Goal: Transaction & Acquisition: Purchase product/service

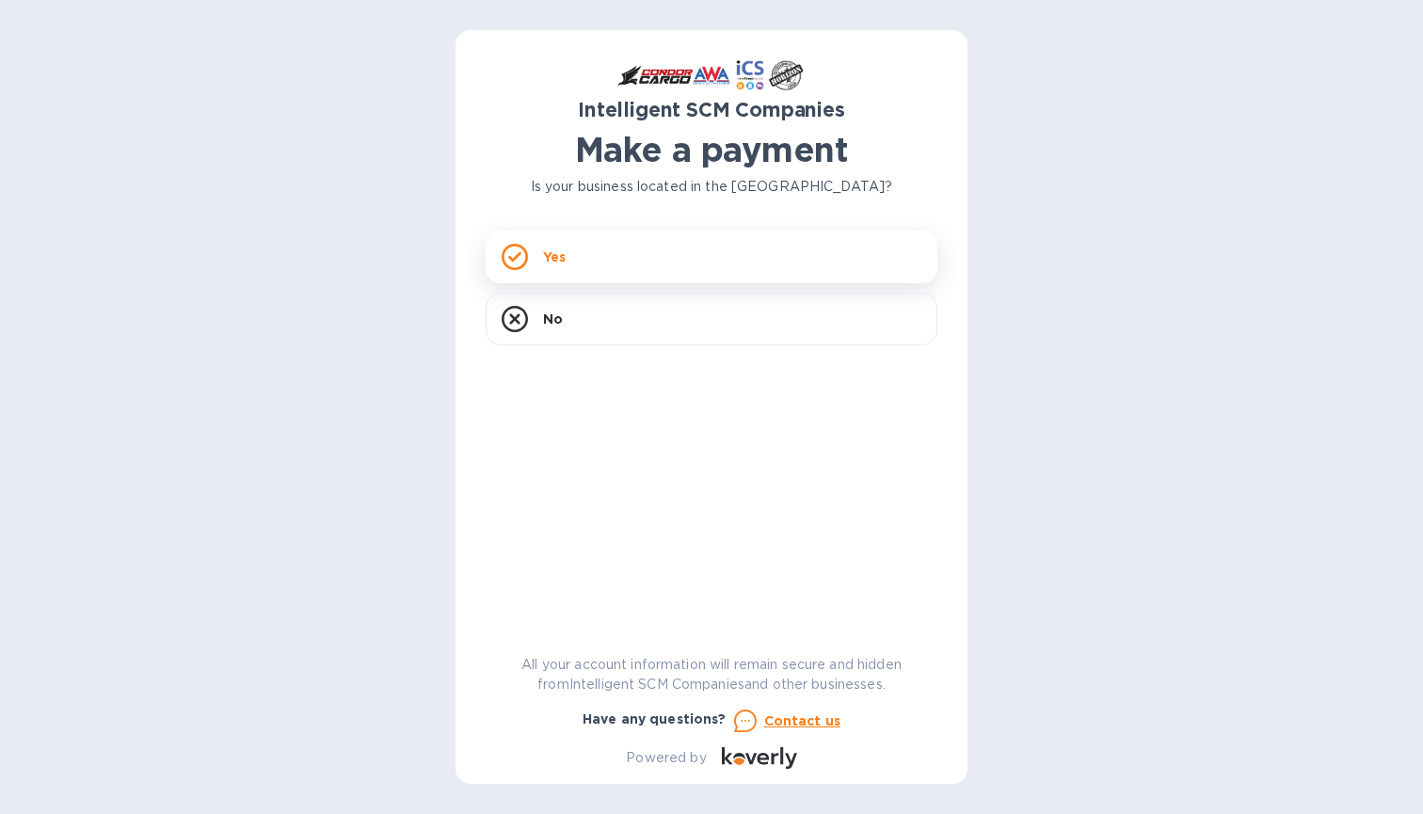
click at [612, 261] on div "Yes" at bounding box center [712, 257] width 452 height 53
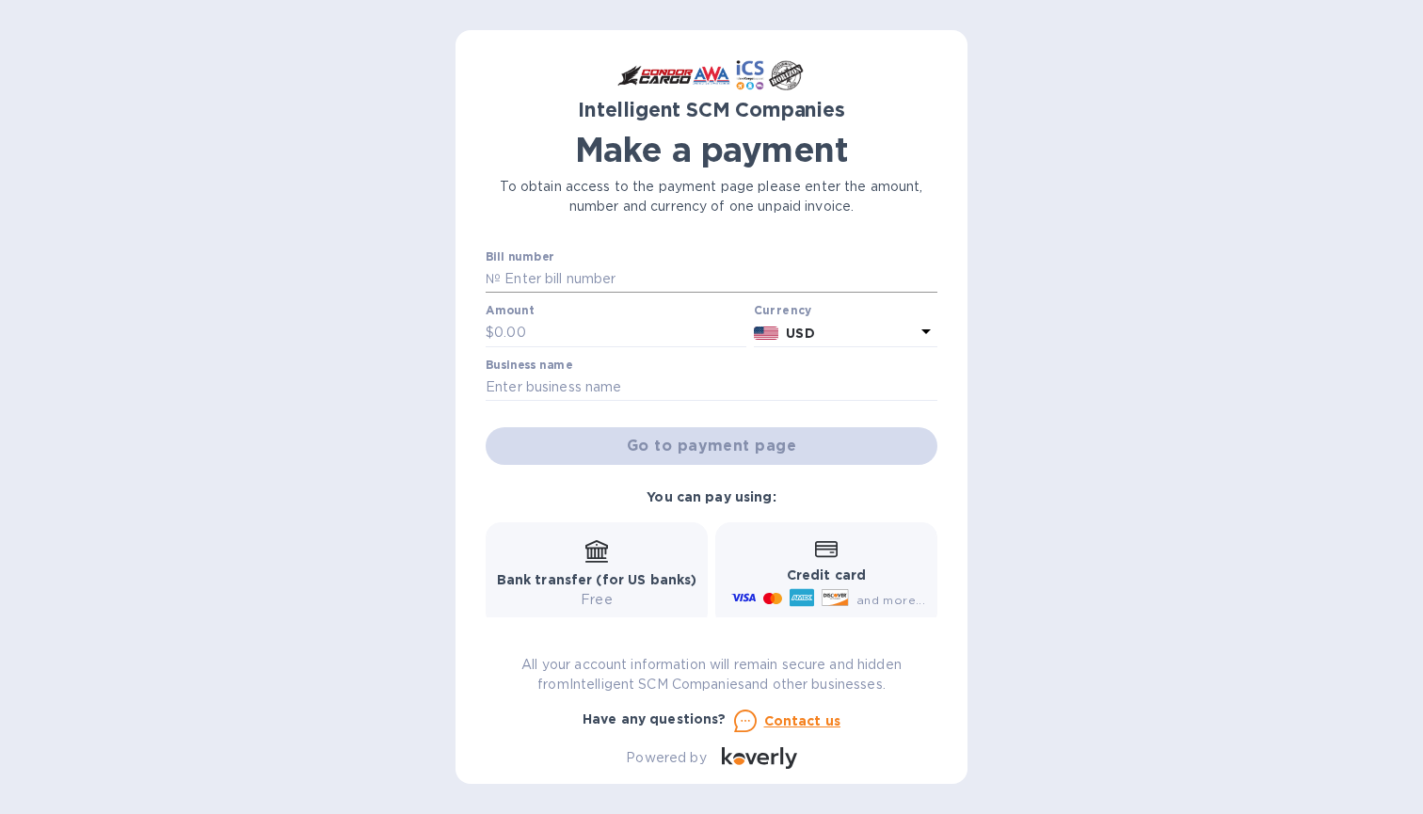
click at [520, 275] on input "text" at bounding box center [719, 279] width 437 height 28
paste input "BARKROHNL S00511564/B 00391345"
type input "BARKROHNL S00511564/B 00391345"
click at [533, 334] on input "text" at bounding box center [620, 333] width 252 height 28
type input "522.50"
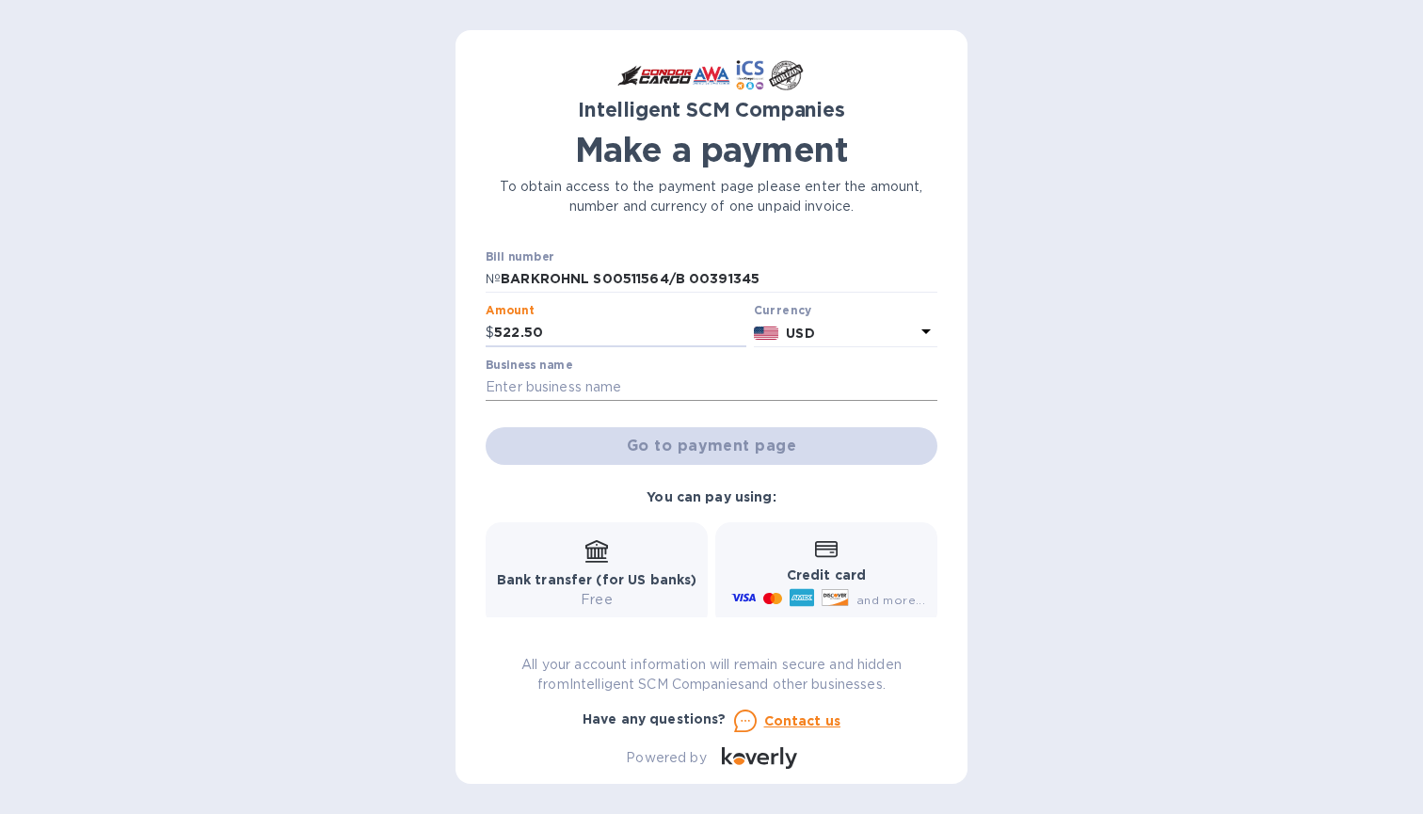
click at [522, 388] on input "text" at bounding box center [712, 388] width 452 height 28
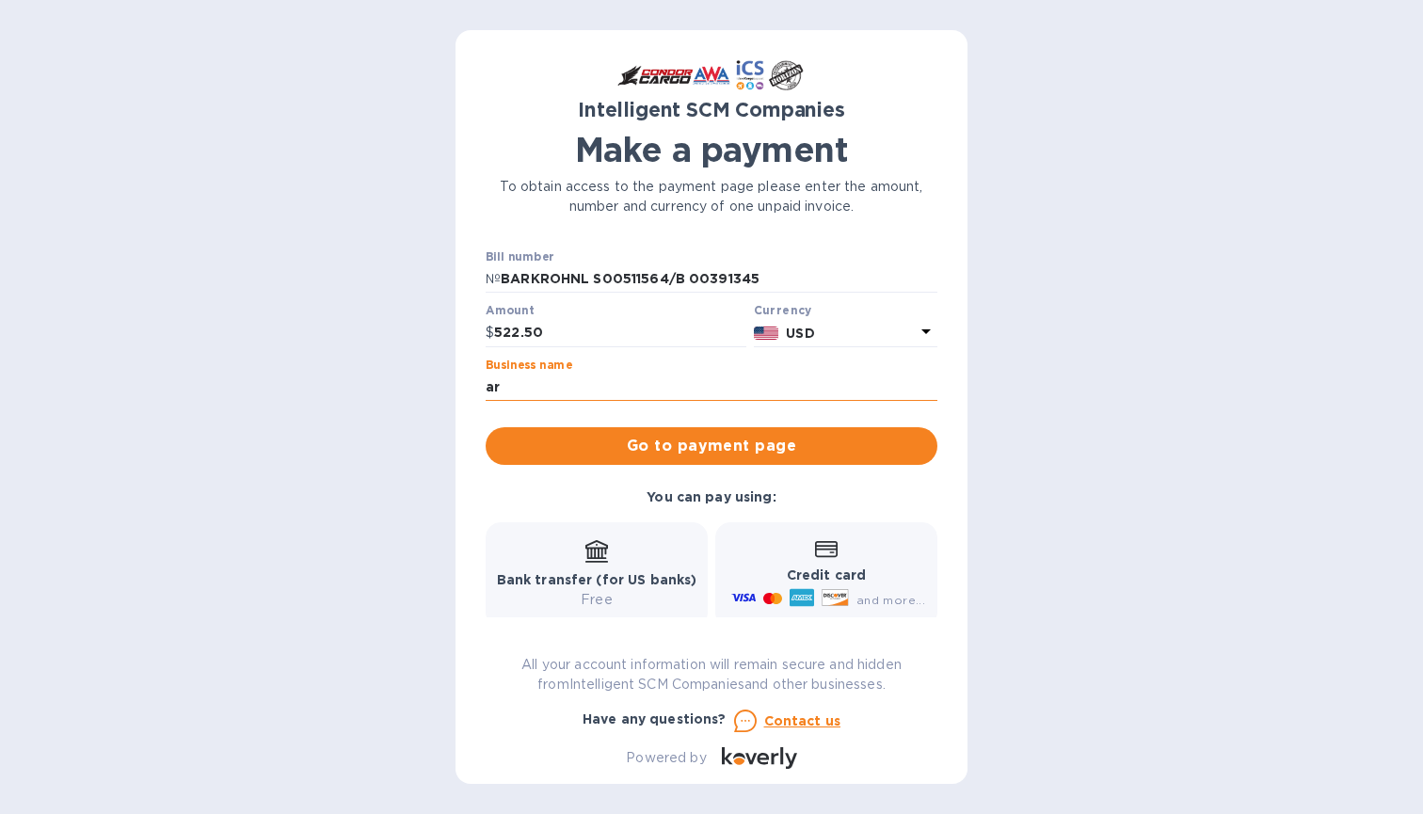
type input "a"
type input "[PERSON_NAME]"
click at [795, 554] on div "Credit card and more..." at bounding box center [827, 575] width 198 height 72
click at [740, 442] on span "Go to payment page" at bounding box center [712, 446] width 422 height 23
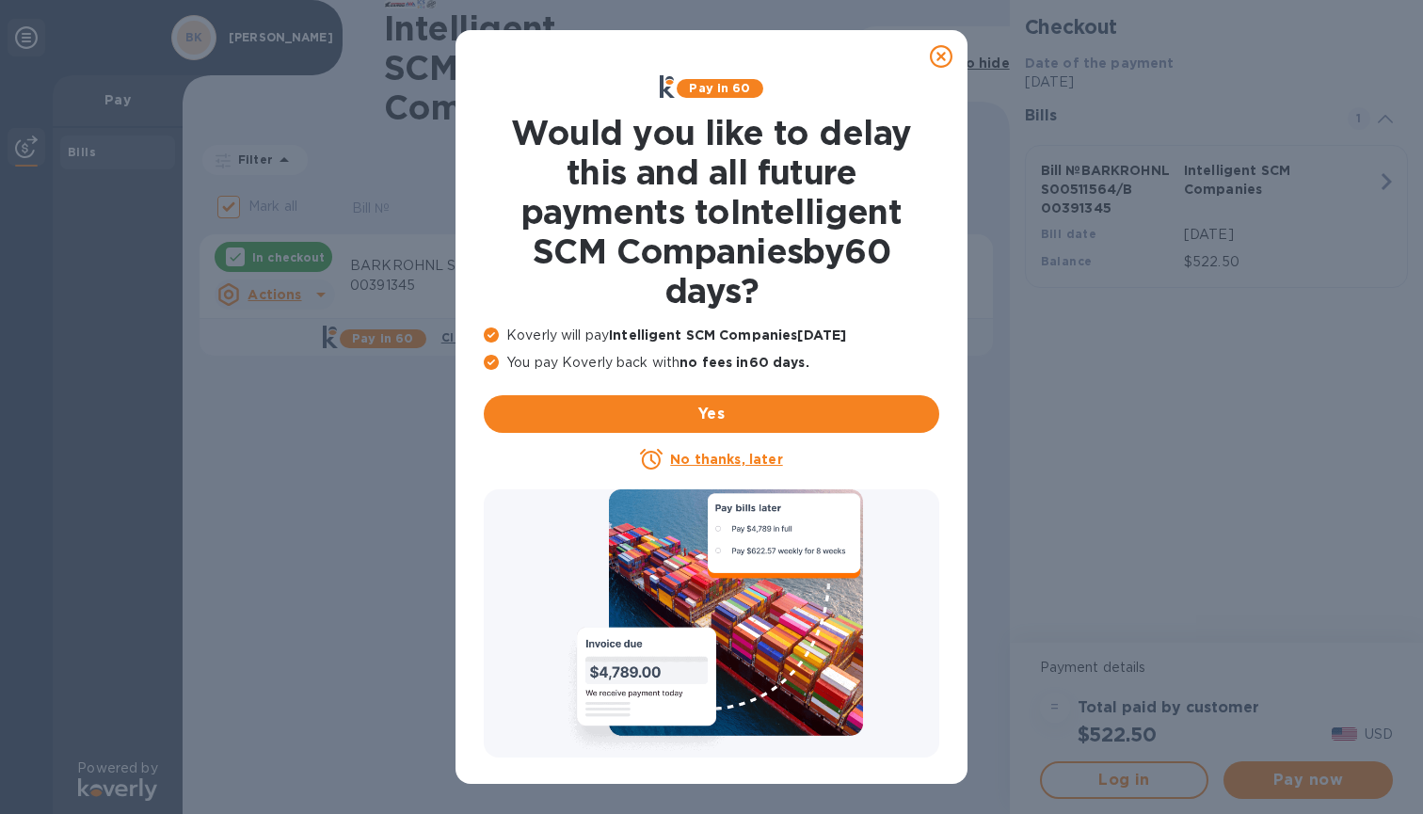
click at [719, 463] on u "No thanks, later" at bounding box center [726, 459] width 112 height 15
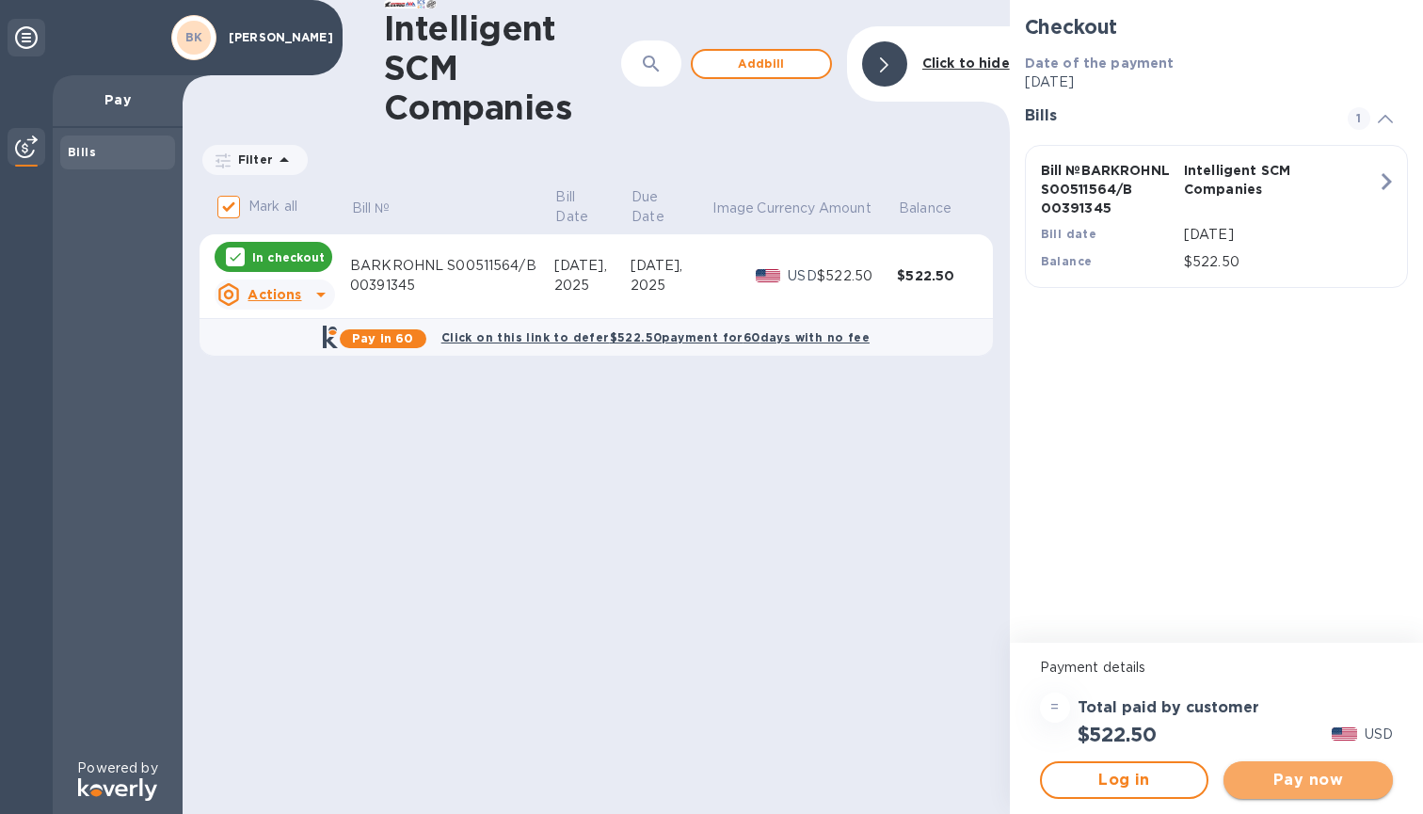
click at [1264, 779] on span "Pay now" at bounding box center [1308, 780] width 139 height 23
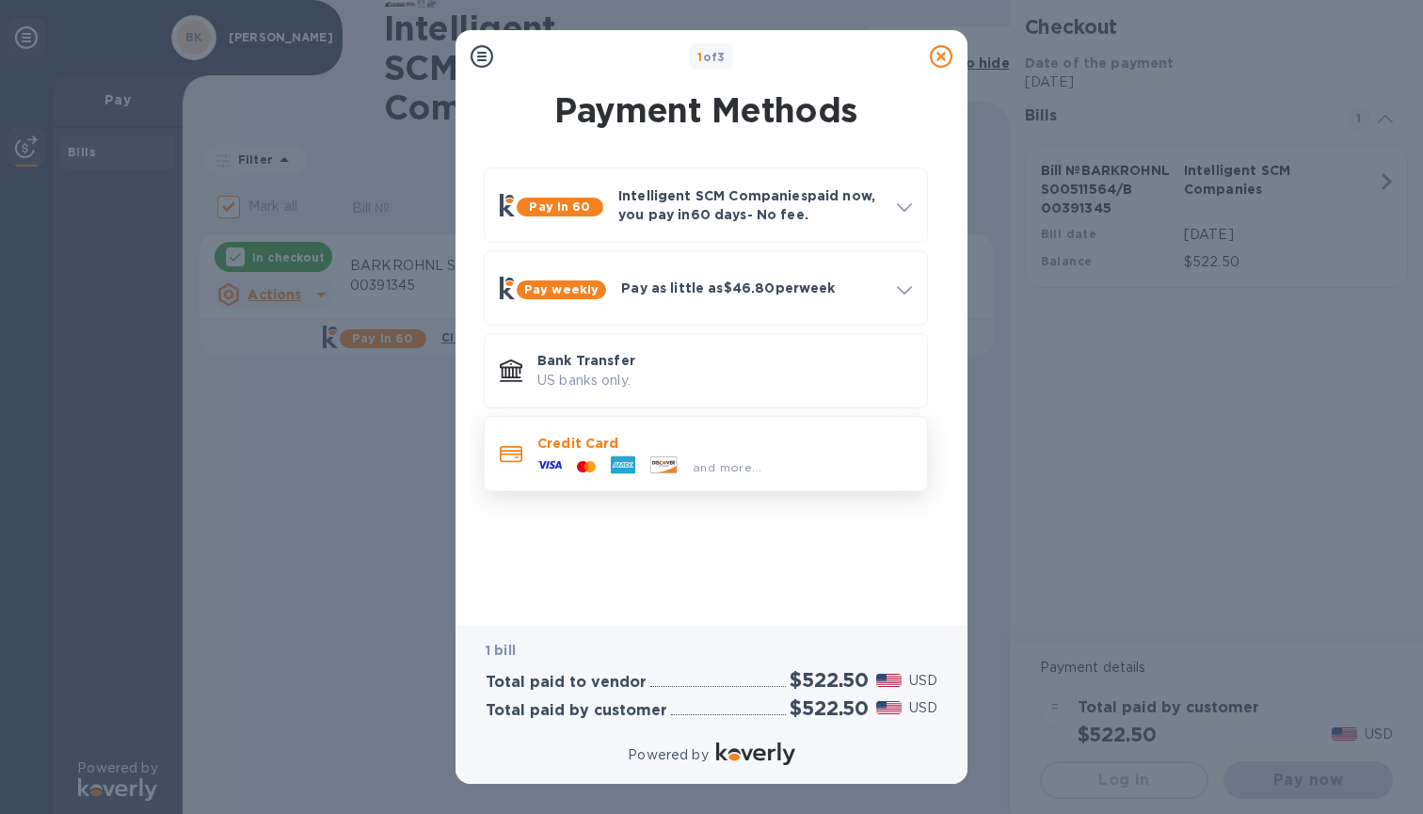
click at [666, 456] on div "and more..." at bounding box center [649, 467] width 239 height 28
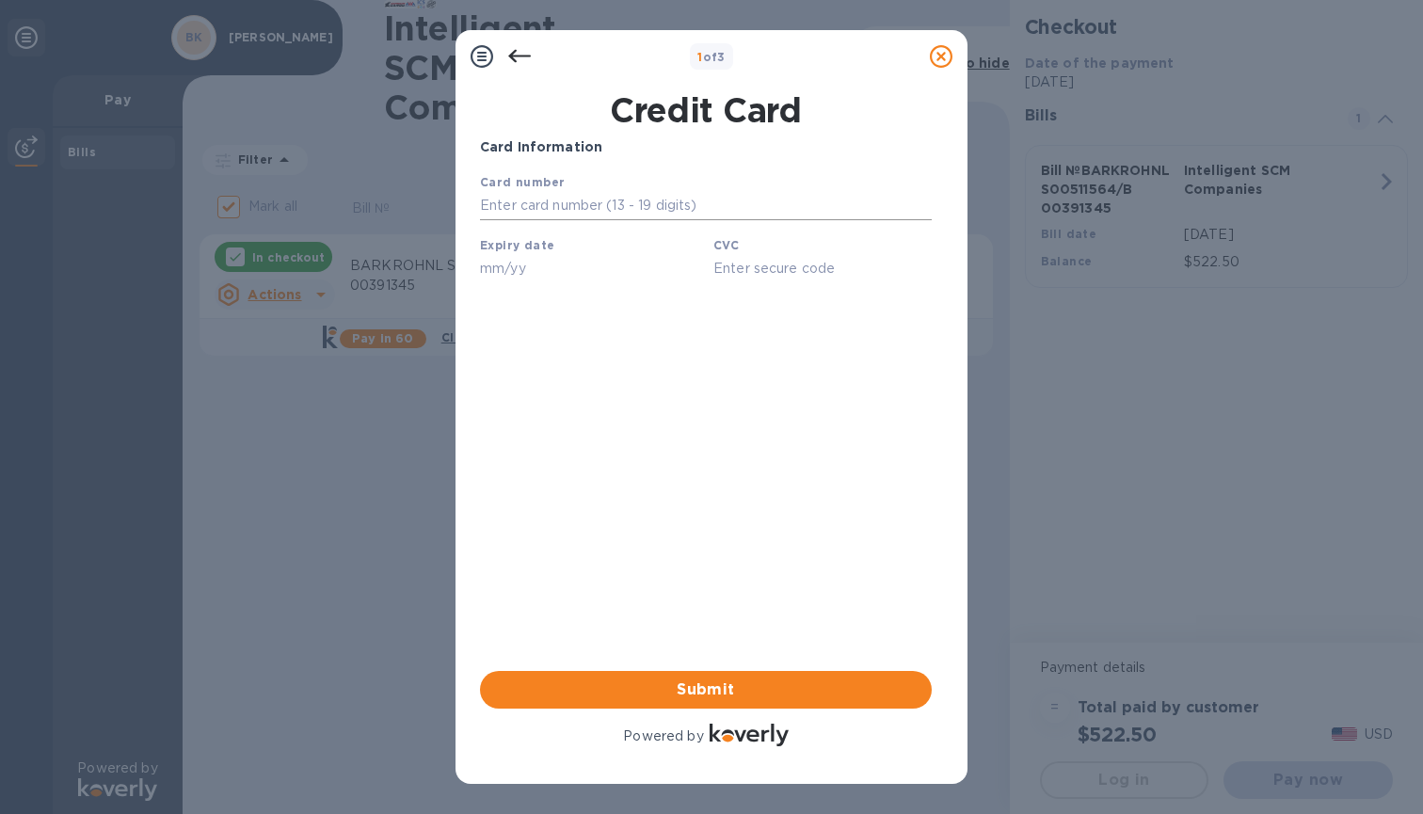
click at [604, 199] on input "text" at bounding box center [706, 206] width 452 height 28
type input "[CREDIT_CARD_NUMBER]"
type input "08/28"
type input "027"
click at [709, 686] on span "Submit" at bounding box center [706, 690] width 422 height 23
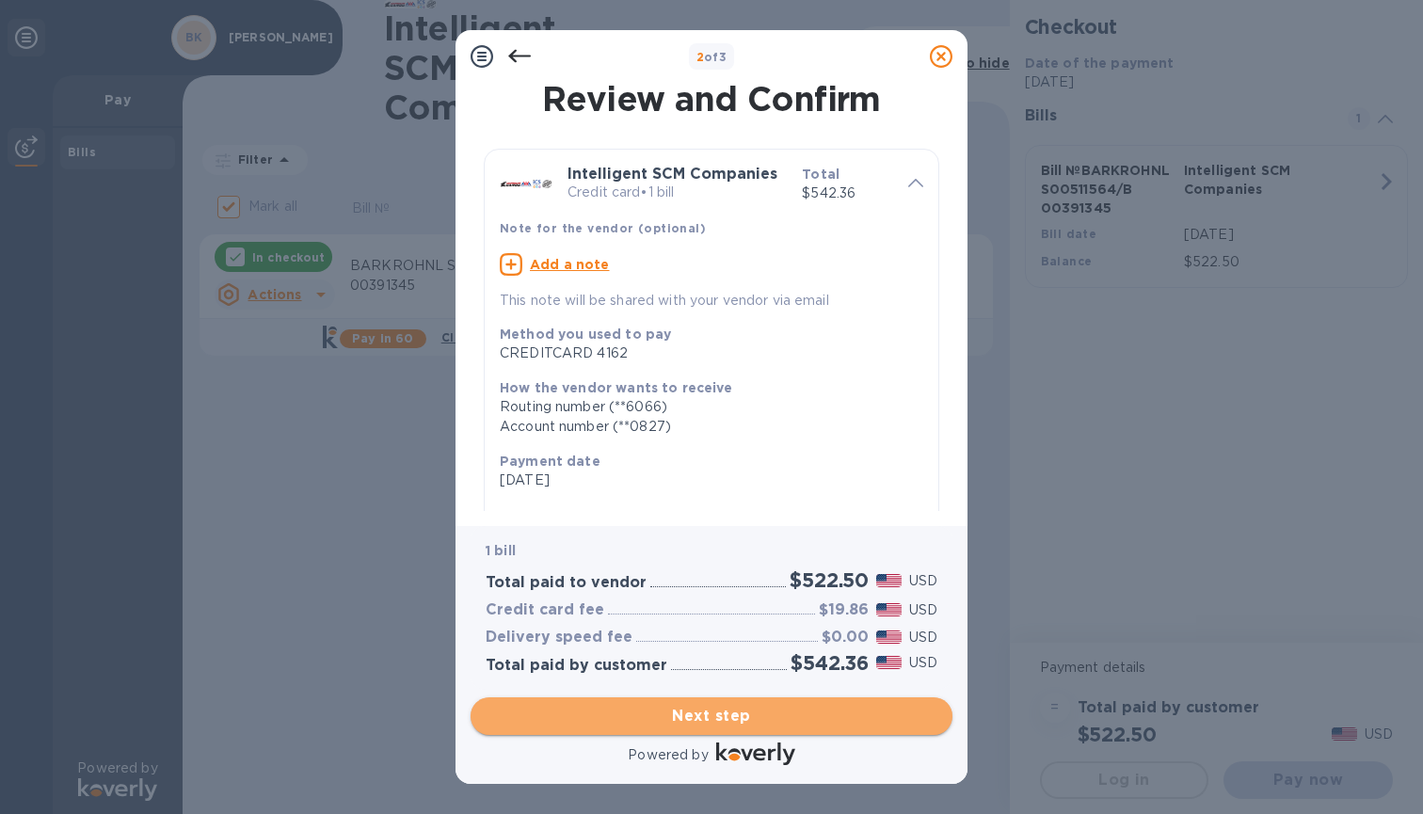
click at [715, 711] on span "Next step" at bounding box center [712, 716] width 452 height 23
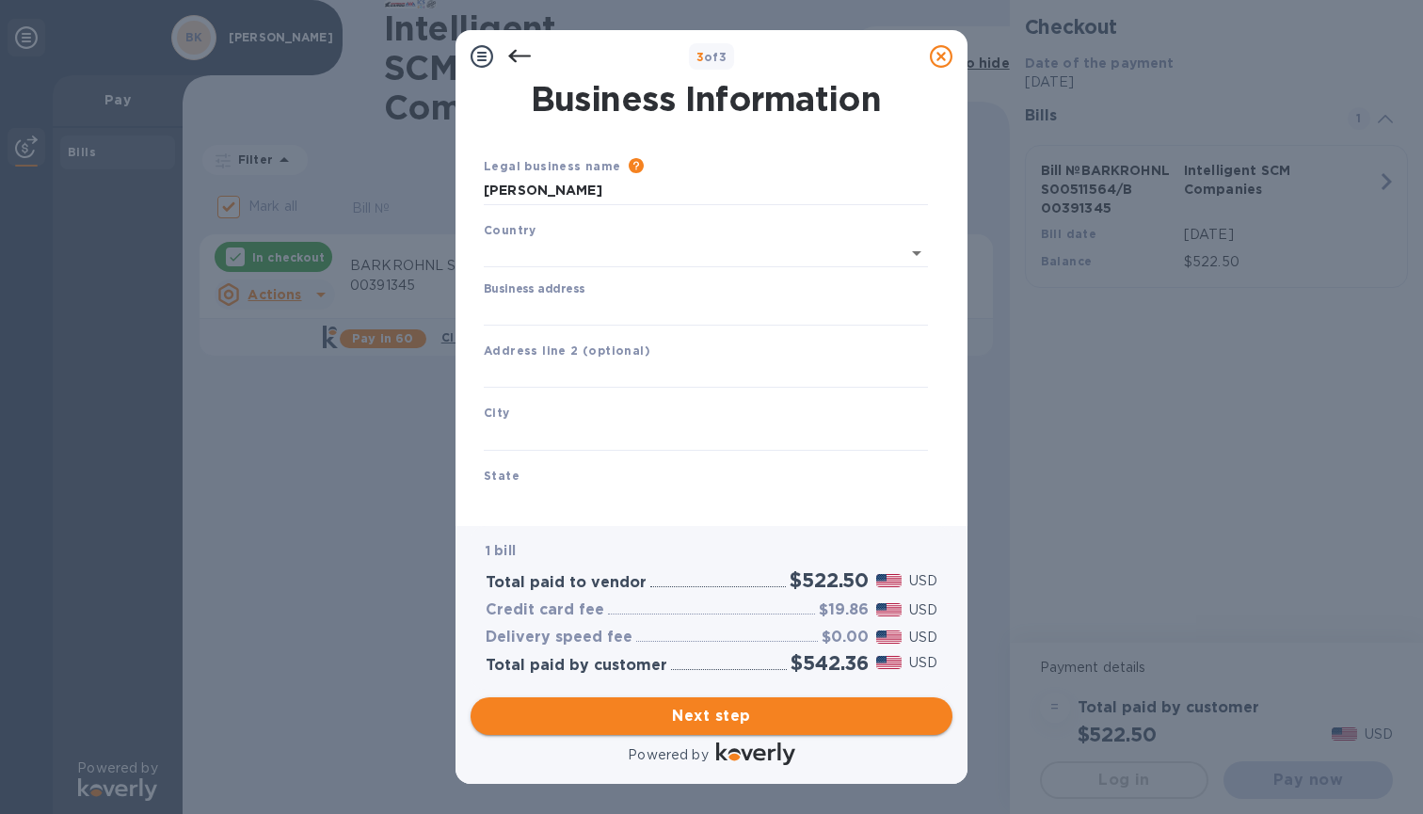
type input "[GEOGRAPHIC_DATA]"
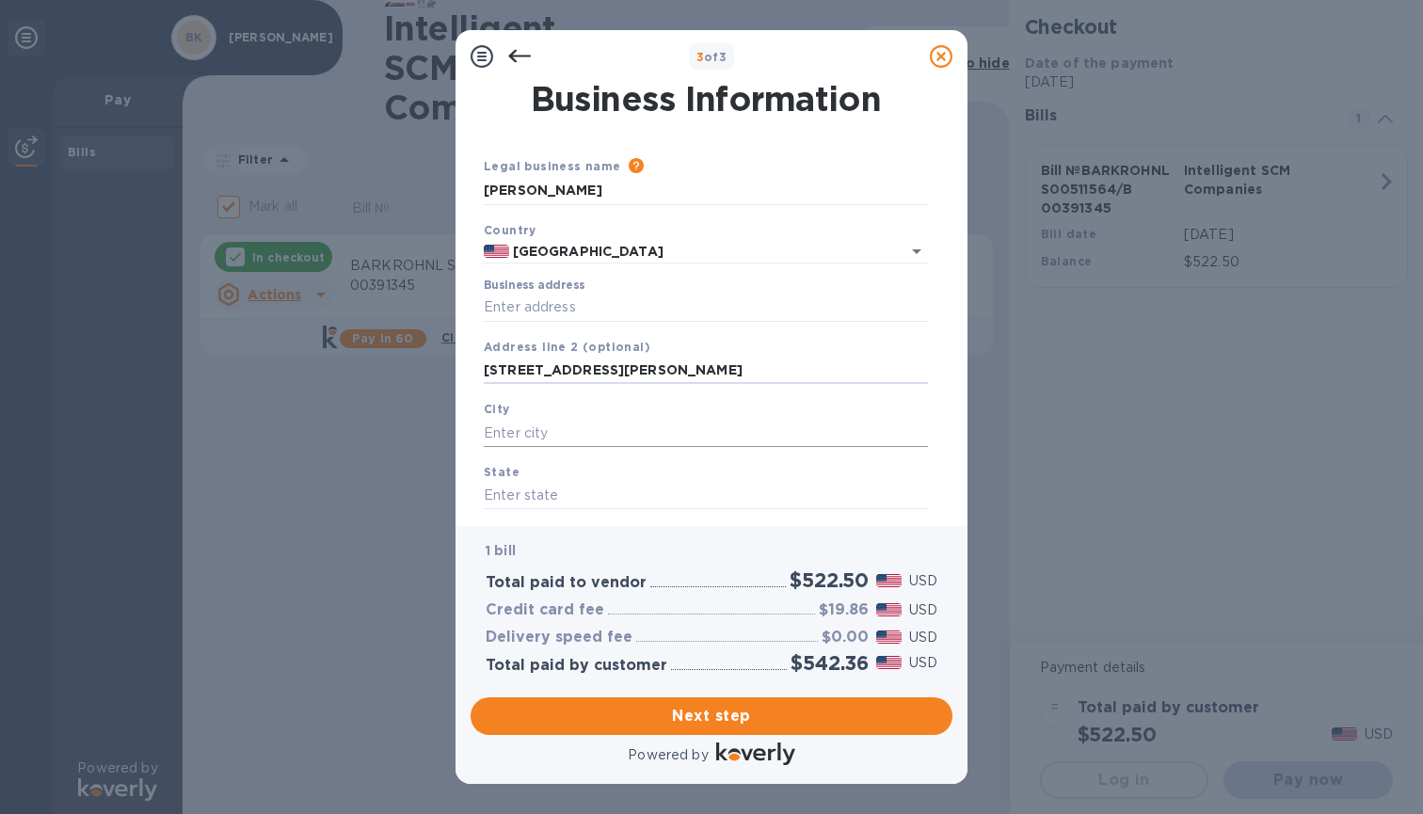
type input "[STREET_ADDRESS][PERSON_NAME]"
type input "[GEOGRAPHIC_DATA]"
type input "c"
click at [924, 494] on input "CO" at bounding box center [706, 496] width 444 height 28
click at [907, 496] on input "CO" at bounding box center [706, 496] width 444 height 28
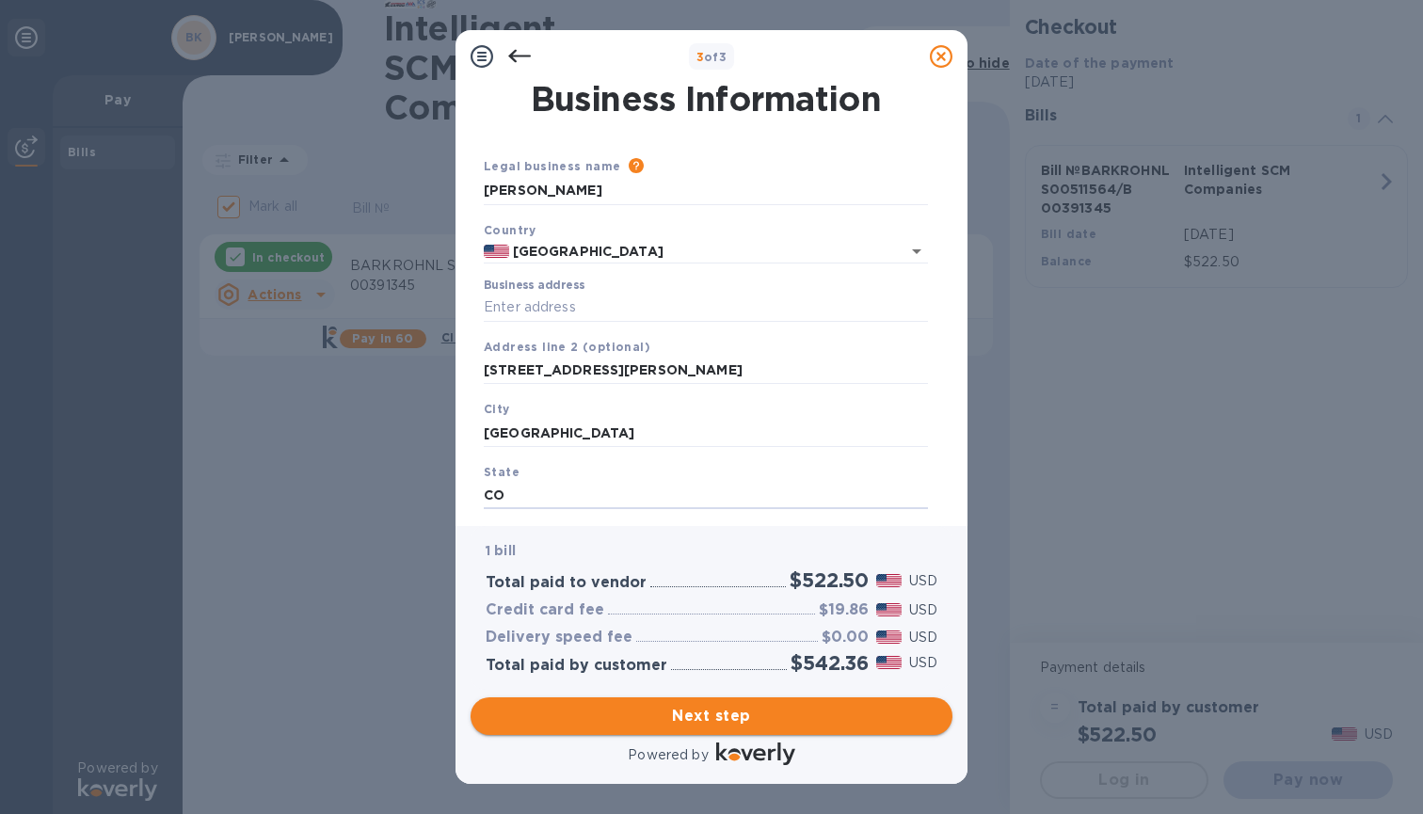
type input "CO"
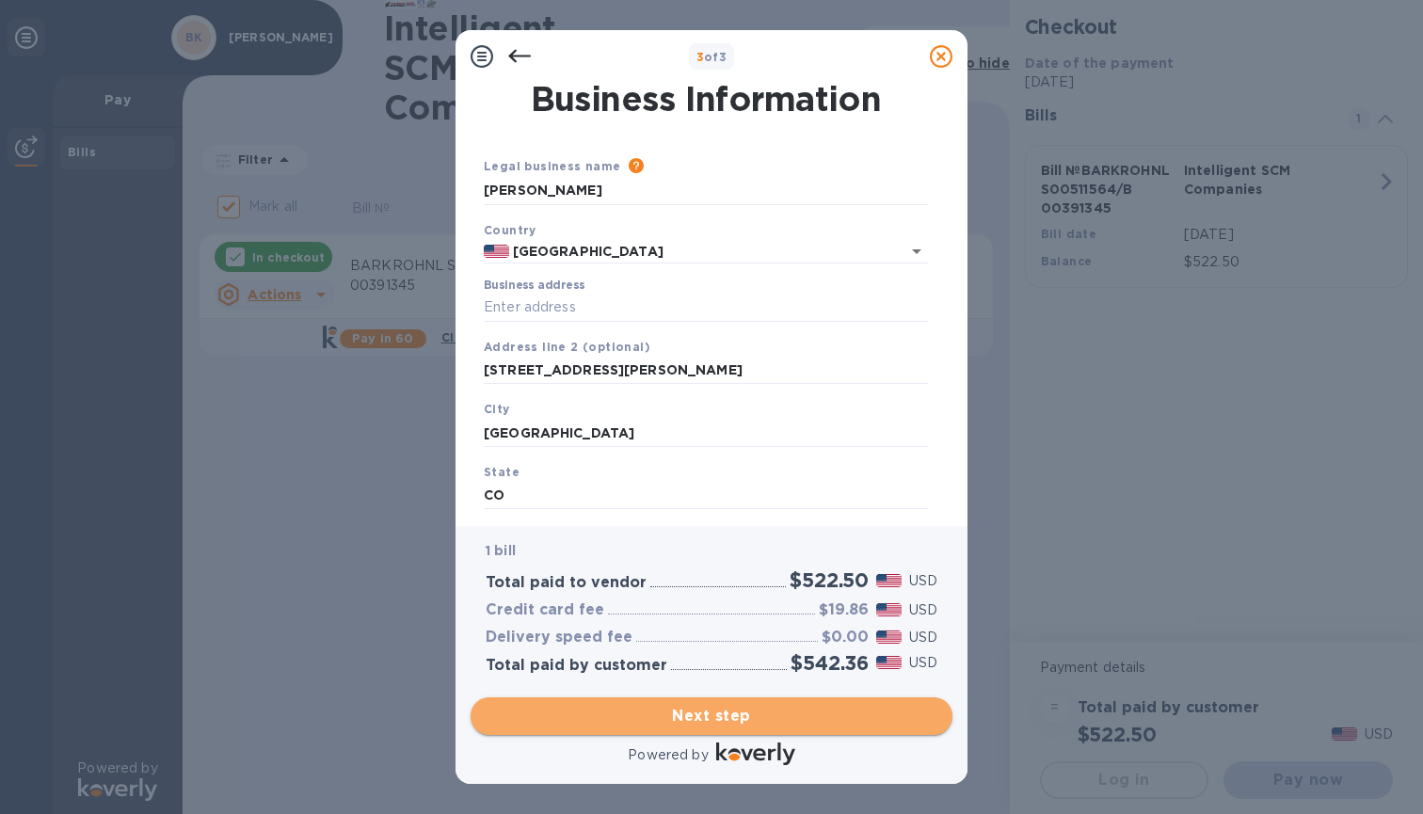
click at [699, 715] on span "Next step" at bounding box center [712, 716] width 452 height 23
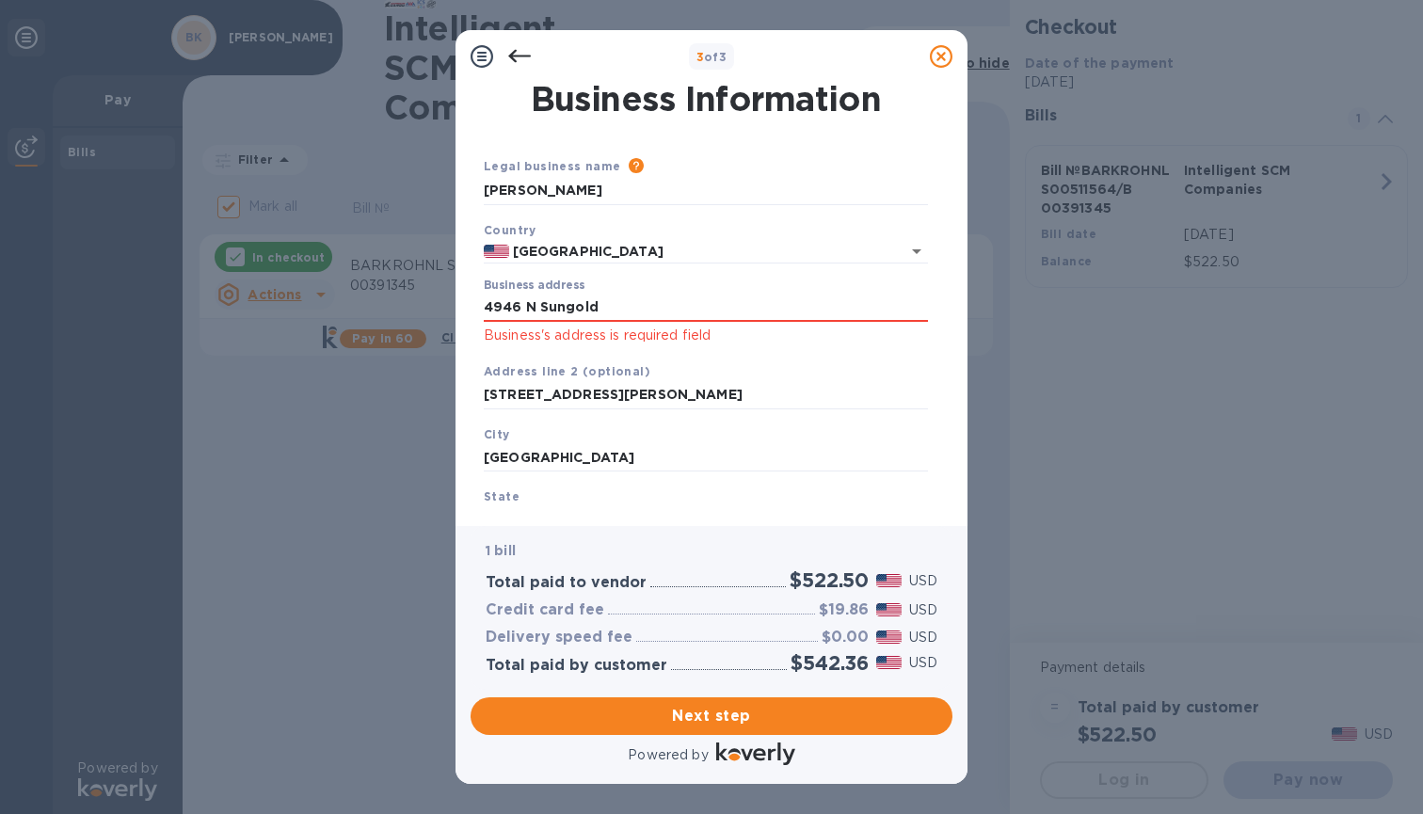
type input "[STREET_ADDRESS]"
type input "80109"
drag, startPoint x: 637, startPoint y: 389, endPoint x: 465, endPoint y: 386, distance: 172.3
click at [461, 385] on div "Business Information Legal business name Please provide the legal name that app…" at bounding box center [712, 304] width 512 height 443
click at [521, 511] on input "CO" at bounding box center [706, 520] width 444 height 28
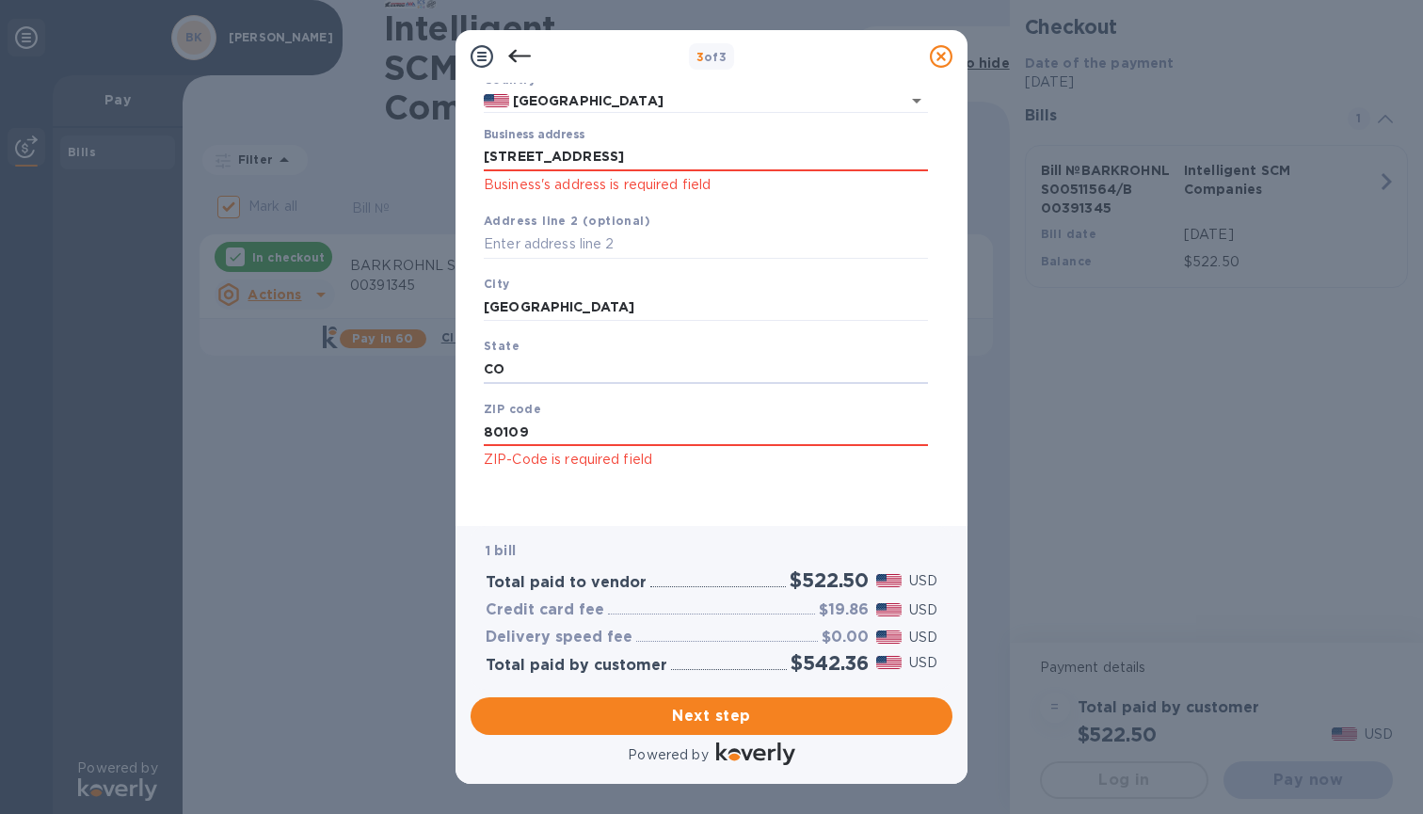
scroll to position [150, 0]
click at [728, 721] on span "Next step" at bounding box center [712, 716] width 452 height 23
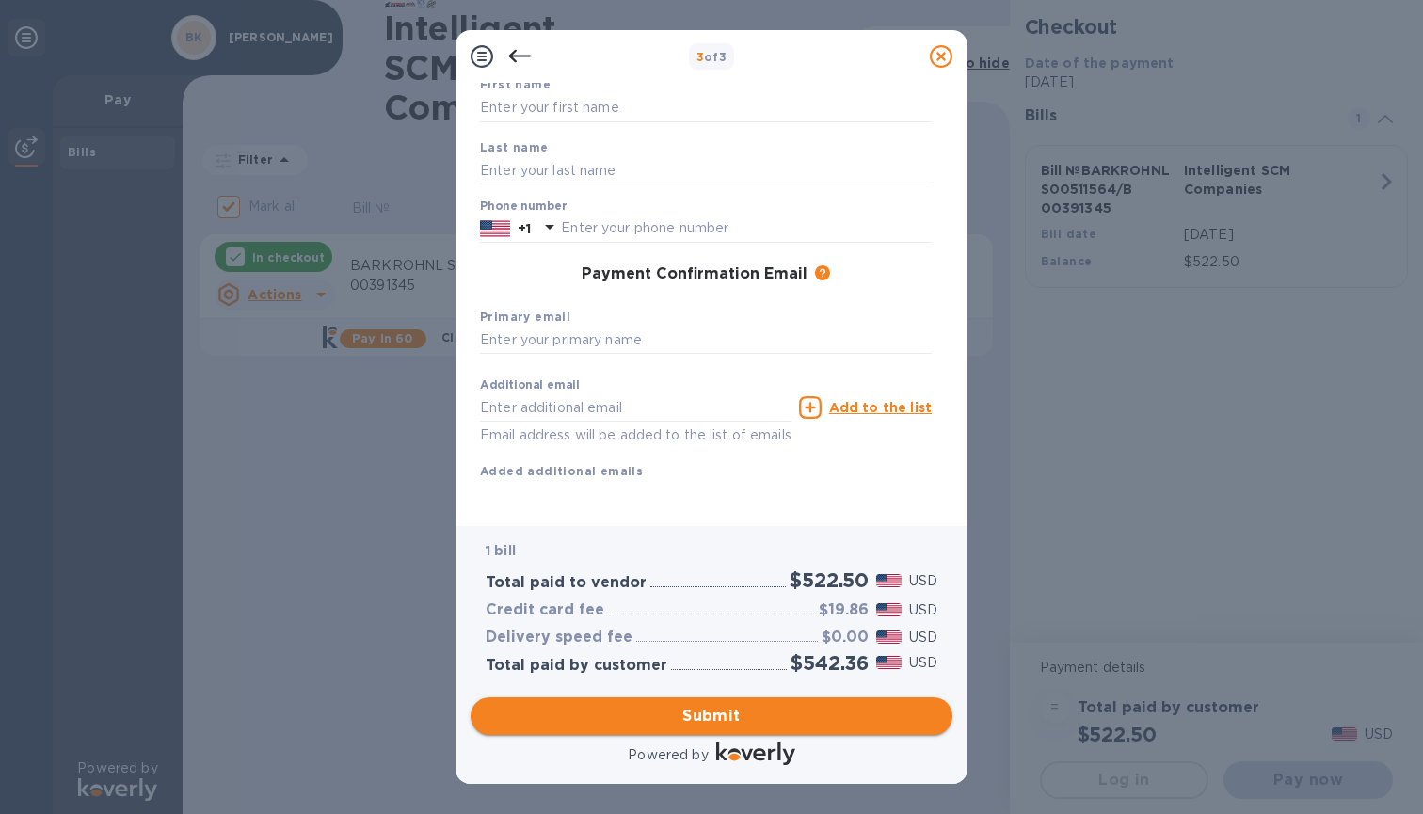
scroll to position [124, 0]
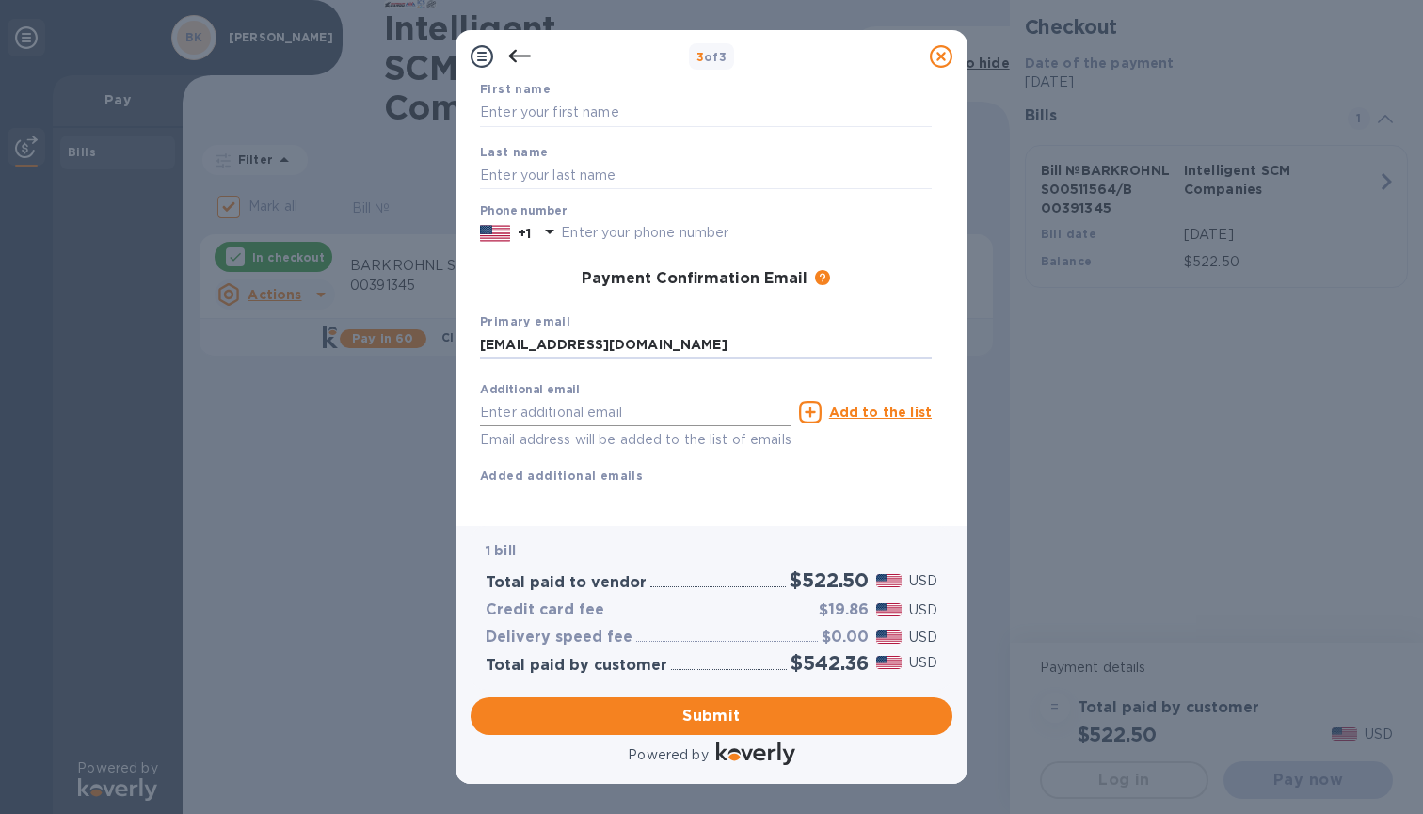
type input "[EMAIL_ADDRESS][DOMAIN_NAME]"
type input "[PERSON_NAME][EMAIL_ADDRESS][DOMAIN_NAME]"
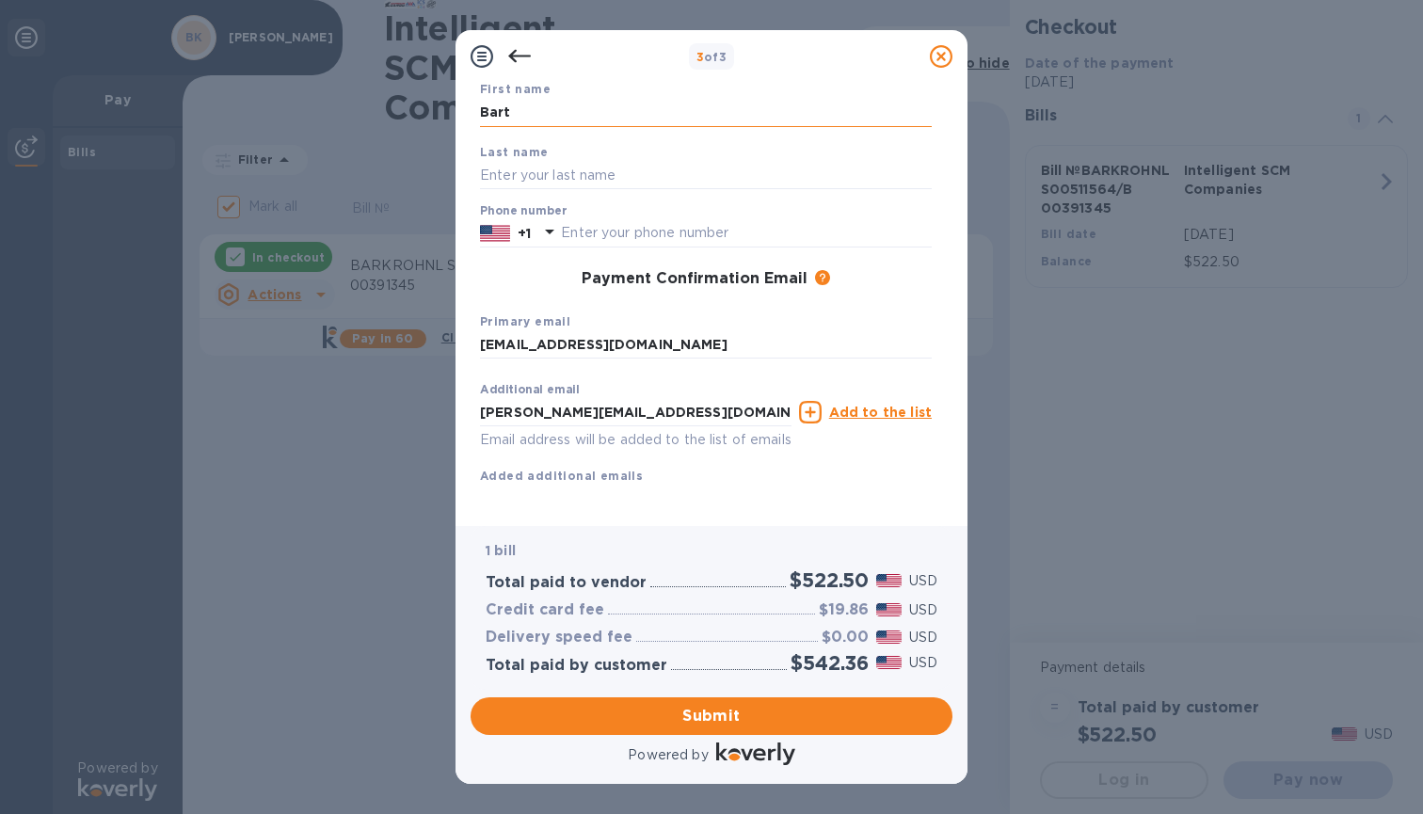
type input "Bart"
type input "Krotik"
type input "3035943395"
click at [694, 711] on span "Submit" at bounding box center [712, 716] width 452 height 23
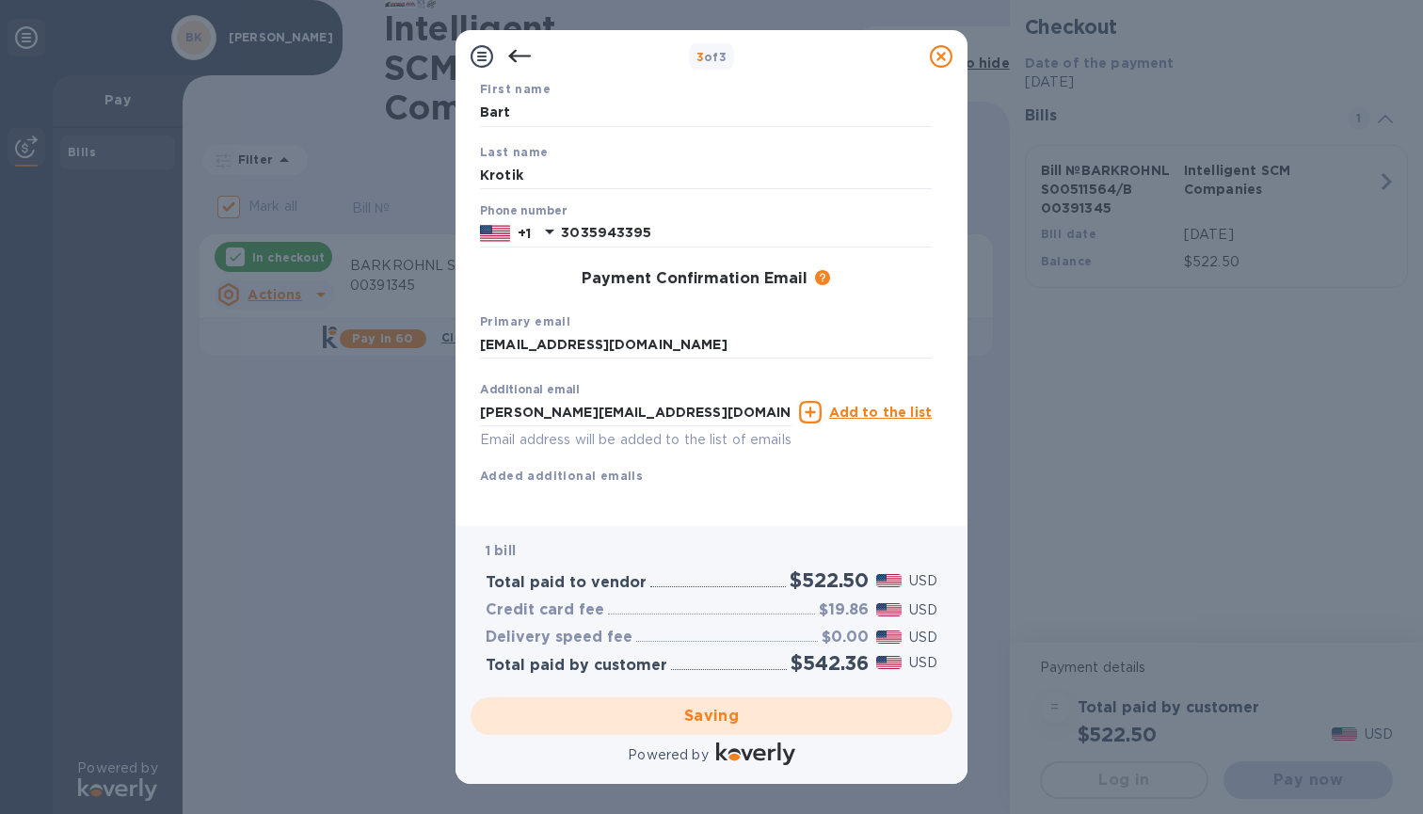
checkbox input "false"
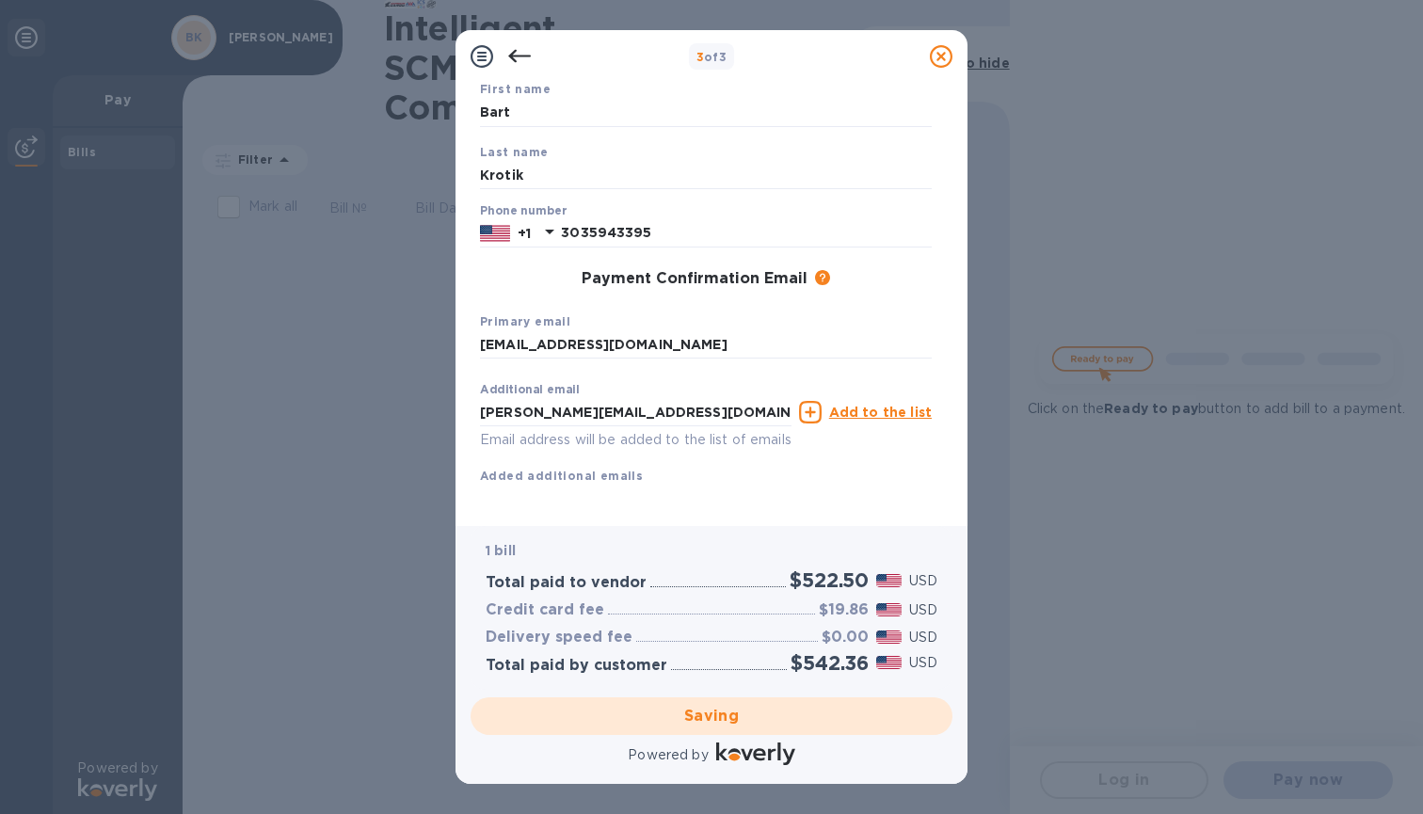
scroll to position [50, 0]
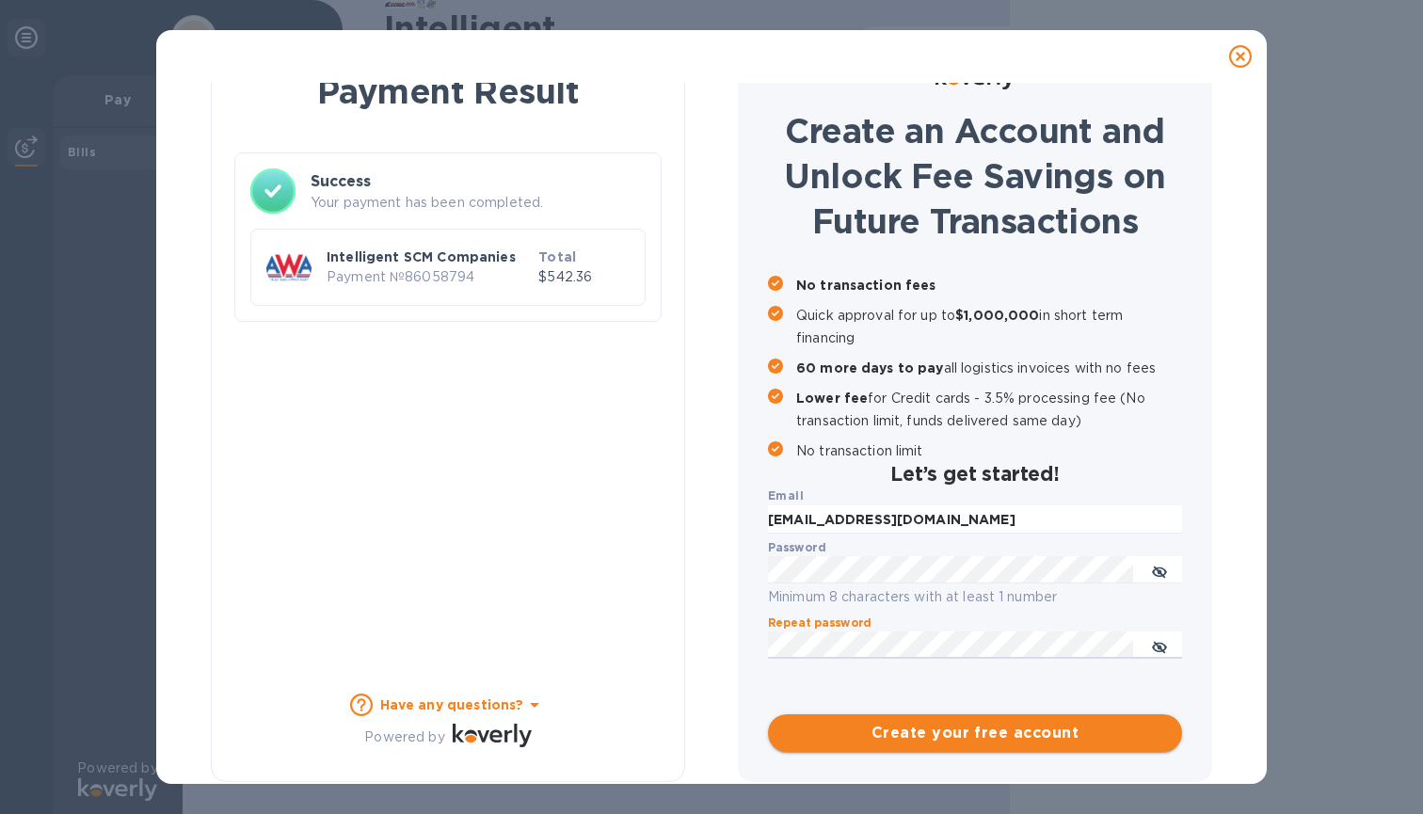
click at [970, 726] on span "Create your free account" at bounding box center [975, 733] width 384 height 23
